Goal: Transaction & Acquisition: Purchase product/service

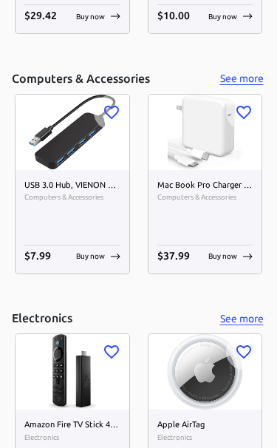
scroll to position [2505, 0]
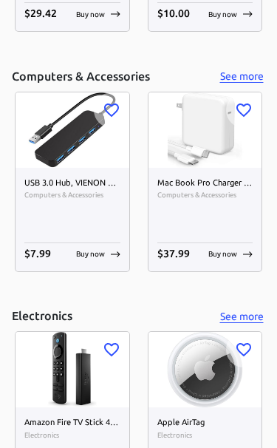
click at [200, 161] on img at bounding box center [206, 130] width 114 height 75
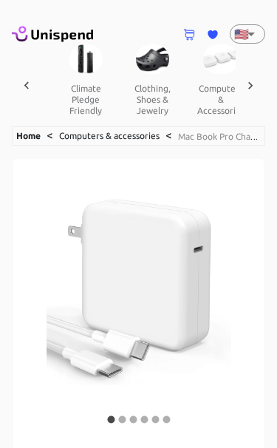
click at [36, 30] on icon at bounding box center [52, 34] width 81 height 21
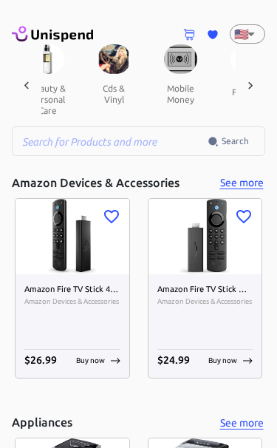
scroll to position [0, 1823]
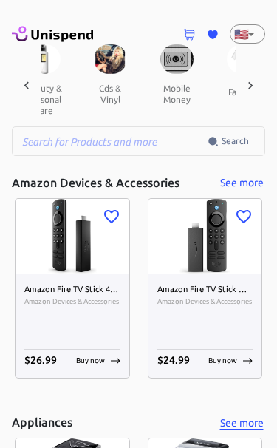
click at [145, 75] on button "mobile money" at bounding box center [176, 94] width 67 height 40
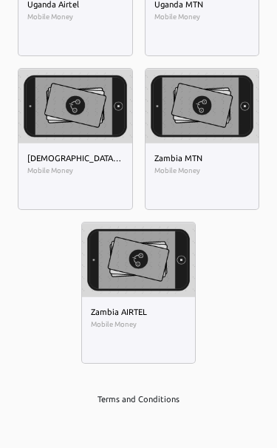
scroll to position [3686, 0]
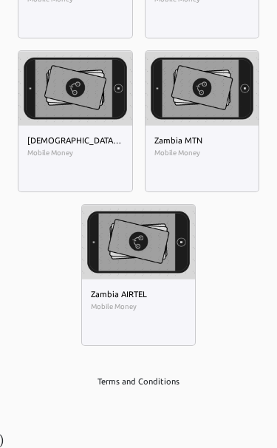
click at [131, 265] on img at bounding box center [139, 242] width 114 height 75
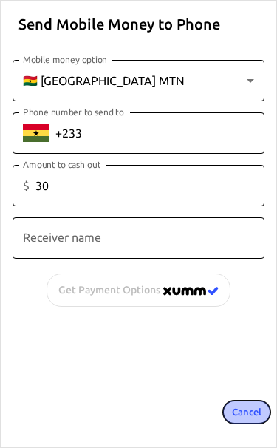
click at [246, 411] on button "Cancel" at bounding box center [246, 412] width 47 height 23
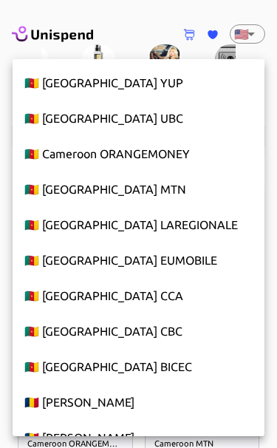
scroll to position [617, 0]
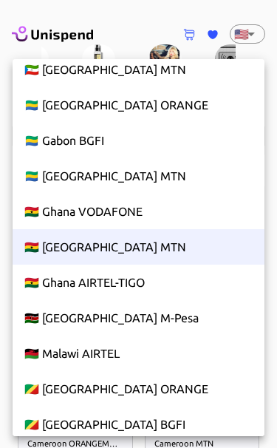
click at [52, 41] on div at bounding box center [138, 224] width 277 height 448
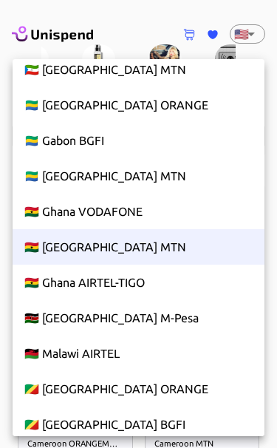
click at [41, 46] on div at bounding box center [138, 224] width 277 height 448
